Goal: Transaction & Acquisition: Purchase product/service

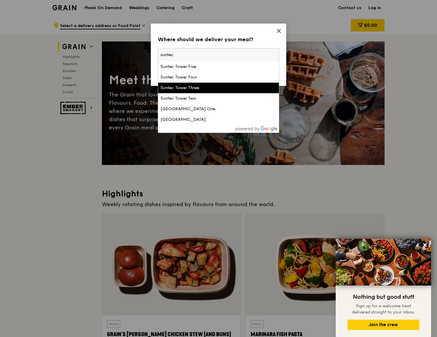
type input "suntec"
click at [213, 88] on div "Suntec Tower Three" at bounding box center [203, 88] width 87 height 6
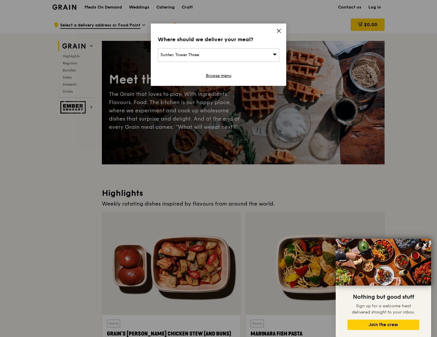
scroll to position [2, 0]
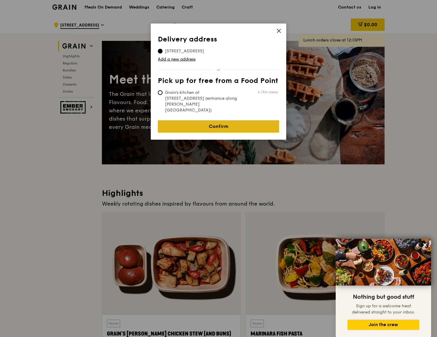
click at [236, 120] on link "Confirm" at bounding box center [218, 126] width 121 height 12
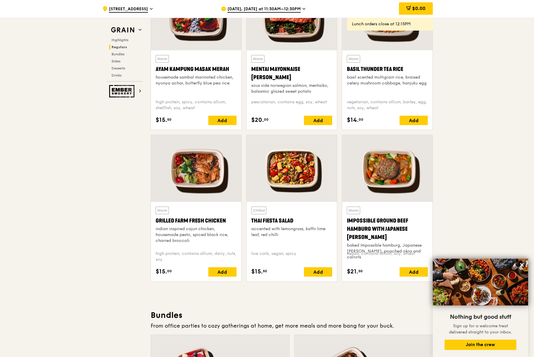
scroll to position [554, 0]
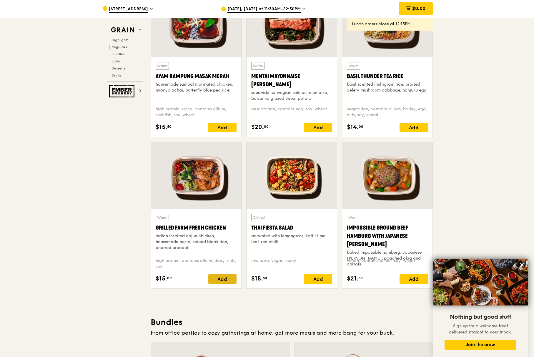
click at [219, 281] on div "Add" at bounding box center [222, 278] width 28 height 9
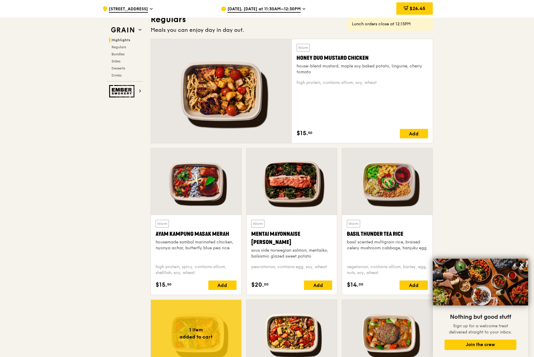
scroll to position [374, 0]
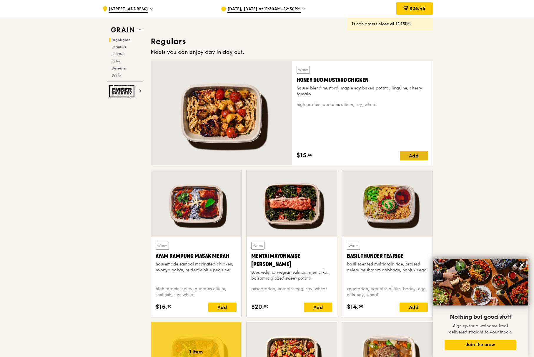
click at [405, 156] on div "Add" at bounding box center [414, 155] width 28 height 9
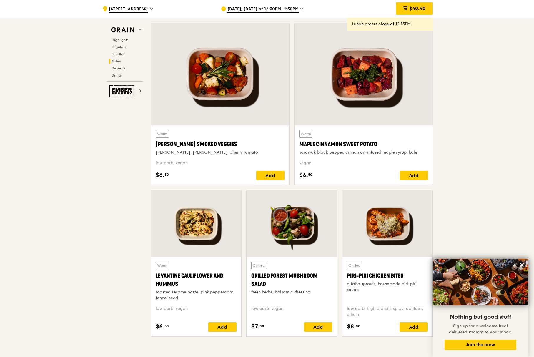
scroll to position [1363, 0]
click at [266, 173] on div "Add" at bounding box center [270, 174] width 28 height 9
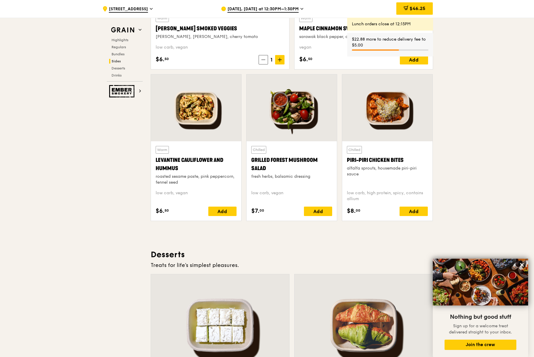
scroll to position [1479, 0]
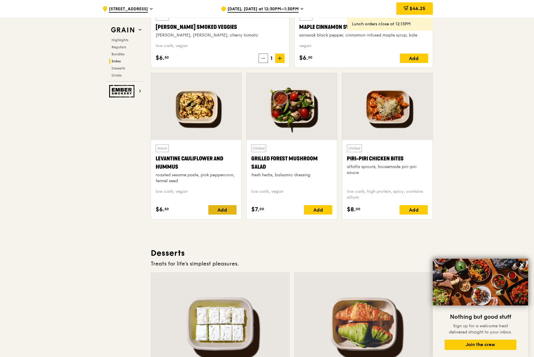
click at [216, 210] on div "Add" at bounding box center [222, 209] width 28 height 9
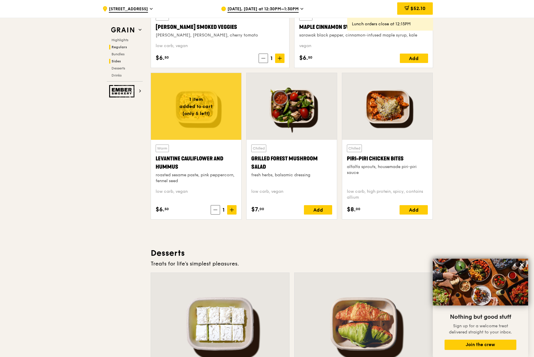
click at [126, 48] on span "Regulars" at bounding box center [119, 47] width 16 height 4
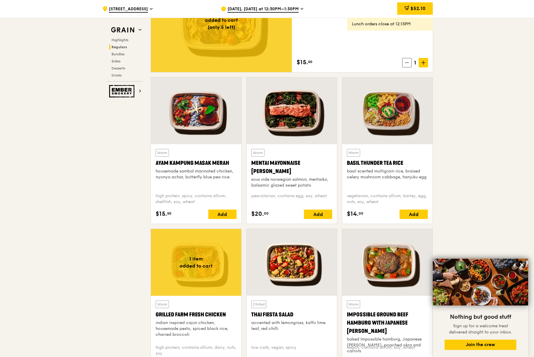
scroll to position [467, 0]
click at [228, 211] on div "Add" at bounding box center [222, 213] width 28 height 9
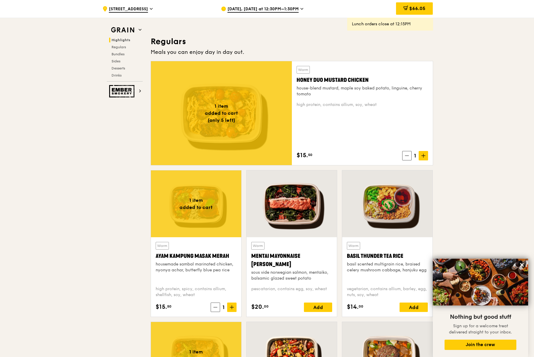
scroll to position [375, 0]
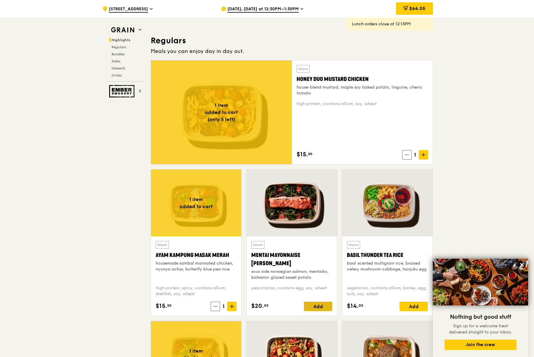
click at [319, 309] on div "Add" at bounding box center [318, 306] width 28 height 9
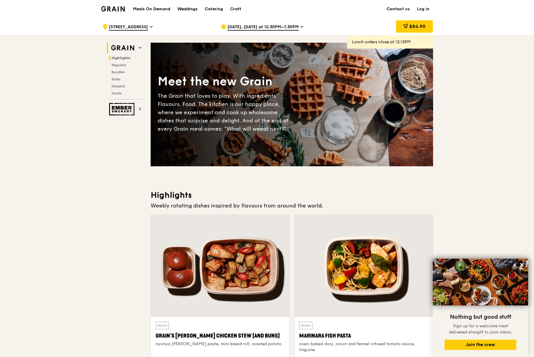
scroll to position [0, 0]
click at [300, 26] on icon at bounding box center [301, 26] width 3 height 5
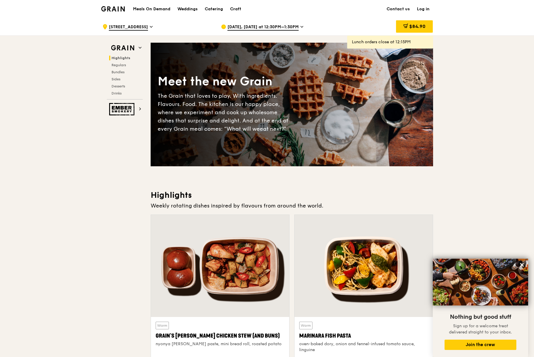
click at [287, 26] on span "[DATE], [DATE] at 12:30PM–1:30PM" at bounding box center [262, 27] width 71 height 6
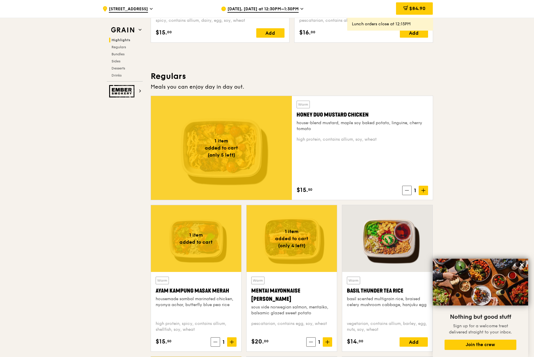
scroll to position [416, 0]
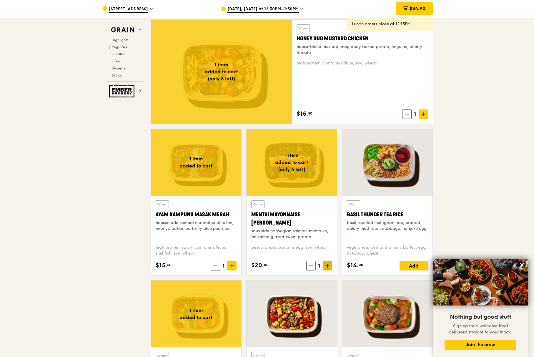
click at [329, 267] on icon at bounding box center [327, 266] width 4 height 4
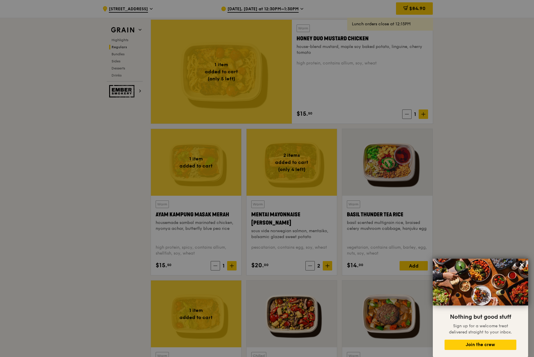
click at [436, 215] on div at bounding box center [267, 178] width 534 height 357
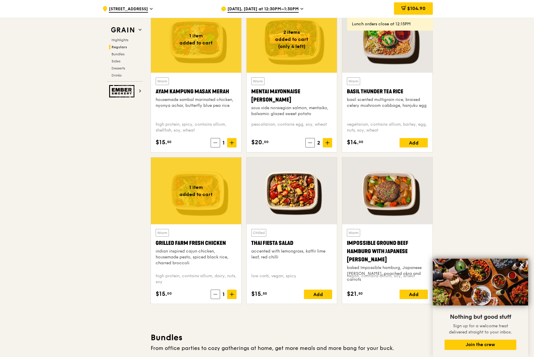
scroll to position [539, 0]
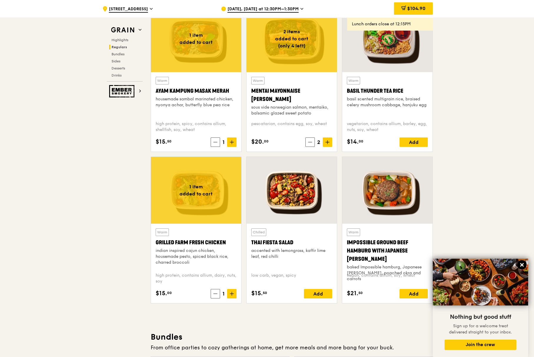
click at [436, 264] on icon at bounding box center [521, 264] width 5 height 5
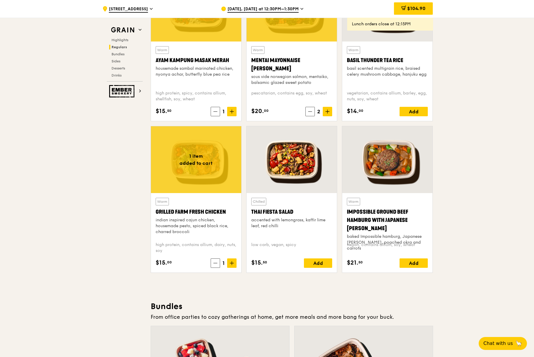
scroll to position [570, 0]
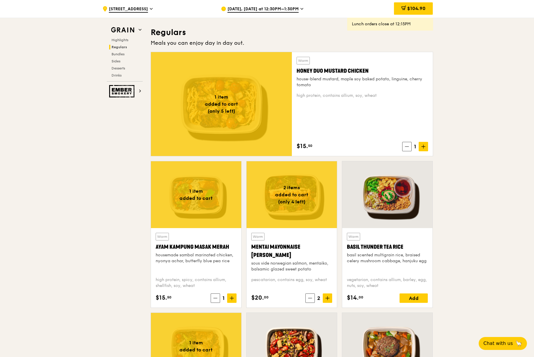
scroll to position [387, 0]
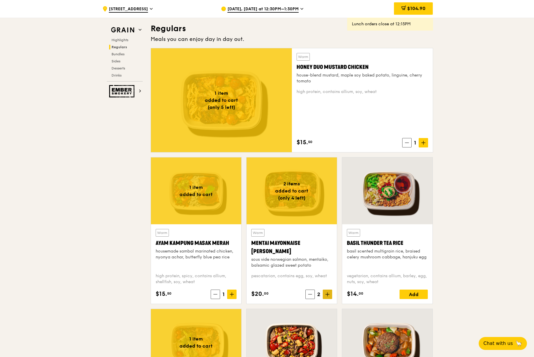
click at [329, 293] on icon at bounding box center [327, 294] width 4 height 4
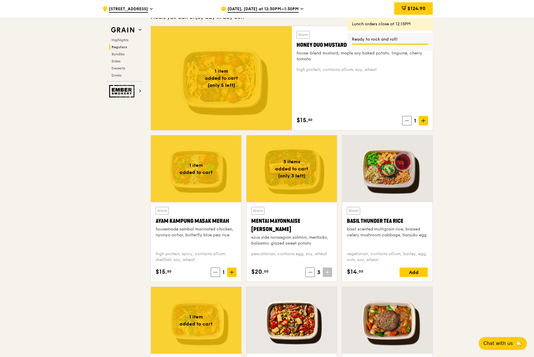
scroll to position [615, 0]
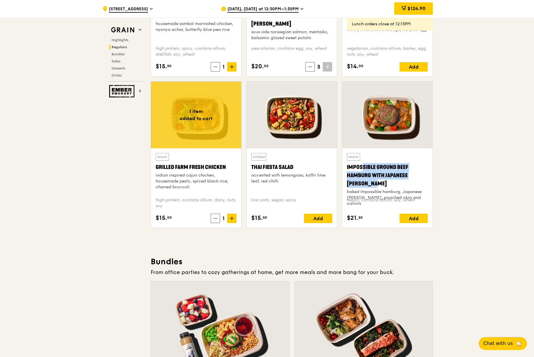
drag, startPoint x: 354, startPoint y: 167, endPoint x: 433, endPoint y: 174, distance: 78.9
click at [433, 174] on div "Warm Impossible Ground Beef Hamburg with Japanese Curry baked Impossible hambur…" at bounding box center [387, 157] width 96 height 152
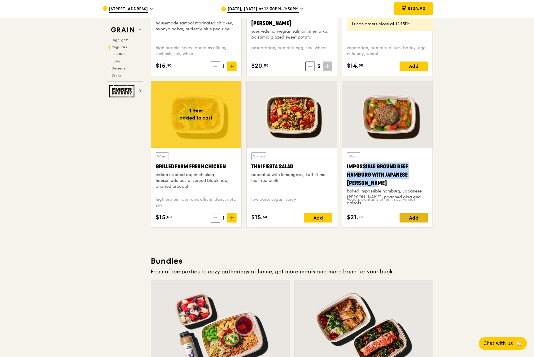
copy div "Impossible Ground Beef Hamburg with Japanese [PERSON_NAME]"
click at [414, 219] on div "Add" at bounding box center [413, 217] width 28 height 9
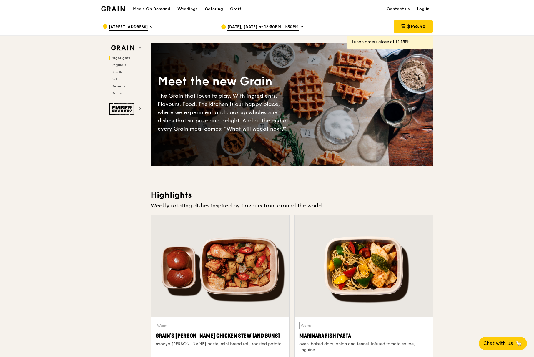
scroll to position [0, 0]
click at [409, 27] on span "$146.40" at bounding box center [416, 27] width 18 height 6
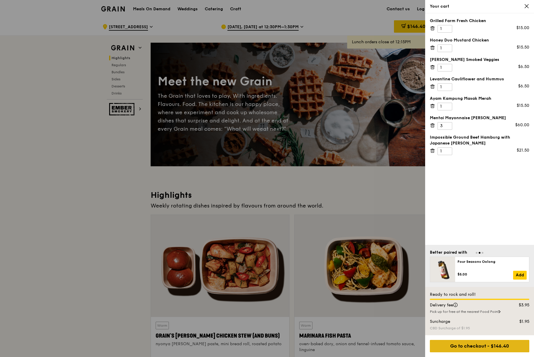
click at [436, 337] on div "Go to checkout - $146.40" at bounding box center [479, 346] width 99 height 12
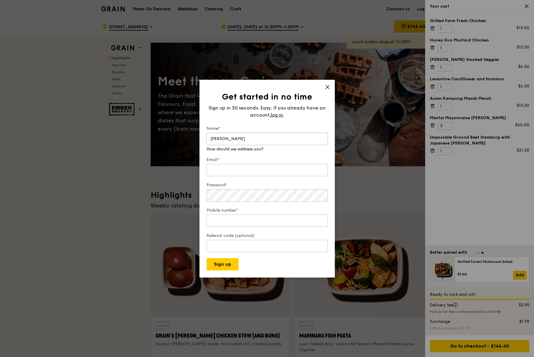
type input "Herman Ng"
type input "hermanng@adobe.com"
click at [292, 197] on div "Password*" at bounding box center [267, 192] width 121 height 21
type input "81606143"
click at [302, 244] on input "Referral code (optional)" at bounding box center [267, 246] width 121 height 12
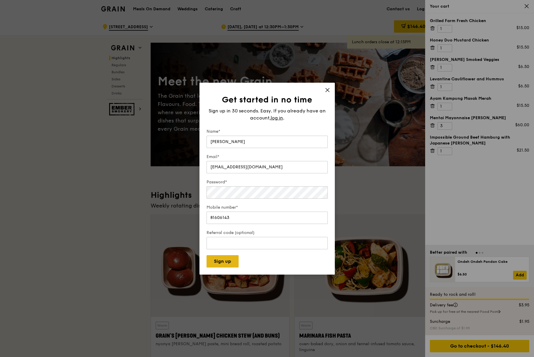
click at [234, 265] on button "Sign up" at bounding box center [223, 261] width 32 height 12
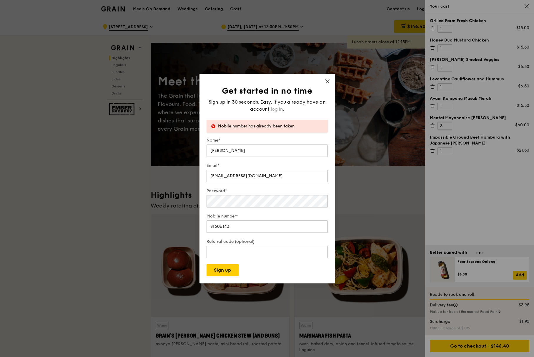
click at [278, 110] on span "log in" at bounding box center [277, 109] width 12 height 7
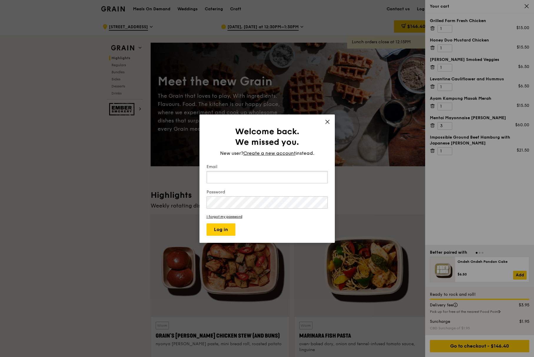
click at [272, 175] on input "Email" at bounding box center [267, 177] width 121 height 12
paste input "IMPOSSIBLE GROUND BEEF HAMBURG WITH JAPANESE CURRY"
type input "IMPOSSIBLE GROUND BEEF HAMBURG WITH JAPANESE CURRY"
click at [221, 228] on button "Log in" at bounding box center [221, 229] width 29 height 12
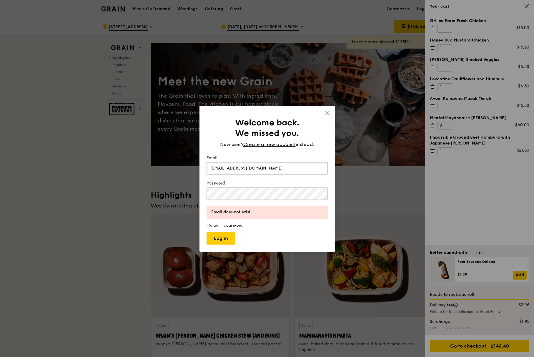
drag, startPoint x: 230, startPoint y: 168, endPoint x: 160, endPoint y: 170, distance: 69.5
click at [160, 170] on div "Welcome back. We missed you. New user? Create a new account instead. Email herm…" at bounding box center [267, 178] width 534 height 357
type input "herman604@gmail.com"
click at [227, 237] on button "Log in" at bounding box center [221, 238] width 29 height 12
click at [224, 239] on button "Log in" at bounding box center [221, 238] width 29 height 12
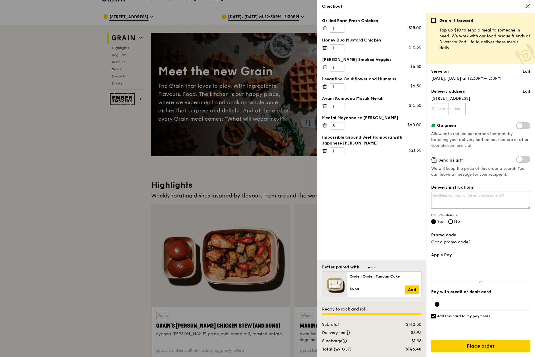
click at [444, 107] on input "text" at bounding box center [441, 109] width 15 height 12
type input "6"
click at [466, 106] on input "text" at bounding box center [458, 109] width 15 height 12
type input "2"
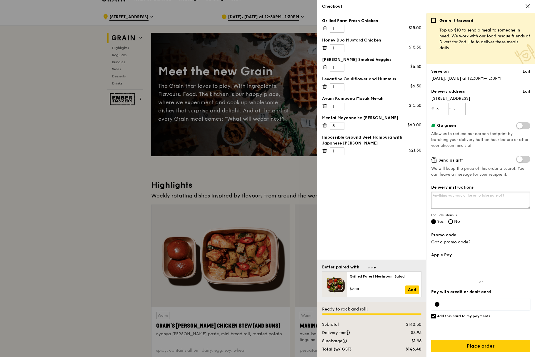
click at [483, 201] on textarea "Delivery instructions" at bounding box center [480, 200] width 99 height 17
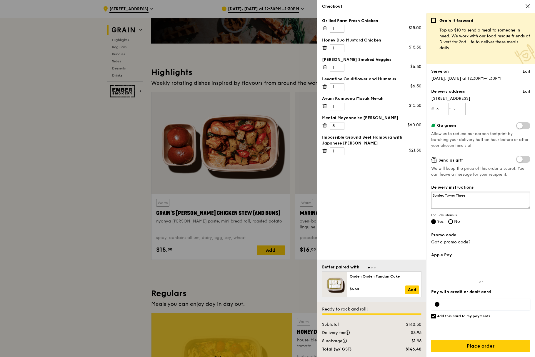
scroll to position [125, 0]
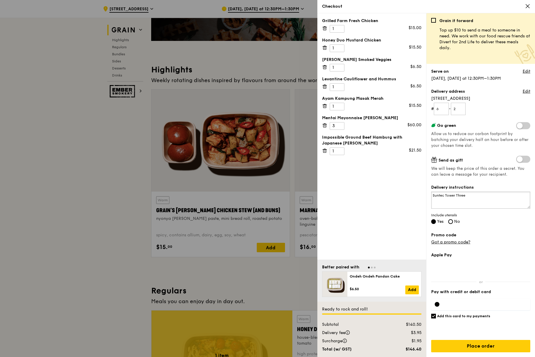
type textarea "Suntec Tower Three"
click at [457, 300] on div at bounding box center [480, 304] width 99 height 12
click at [443, 282] on div "Apple Pay Pay with credit or debit card Add this card to my payments Ready to r…" at bounding box center [480, 304] width 99 height 105
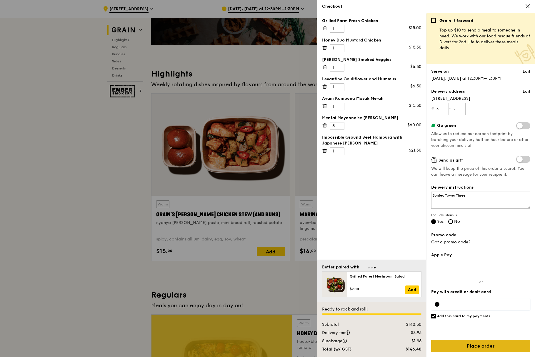
scroll to position [120, 0]
click at [503, 347] on input "Place order" at bounding box center [480, 346] width 99 height 12
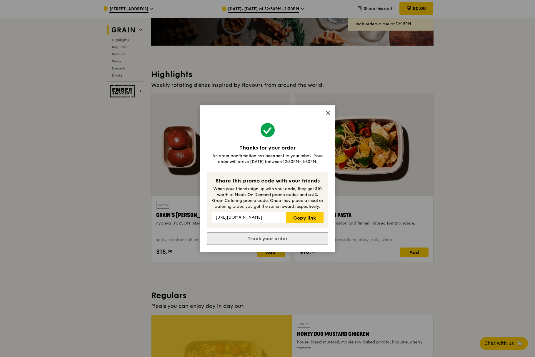
click at [295, 236] on link "Track your order" at bounding box center [267, 238] width 121 height 12
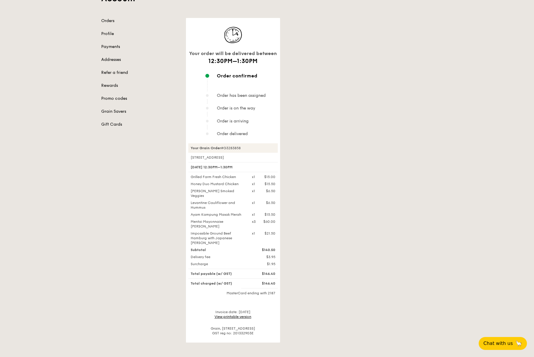
scroll to position [47, 0]
